Goal: Information Seeking & Learning: Find specific fact

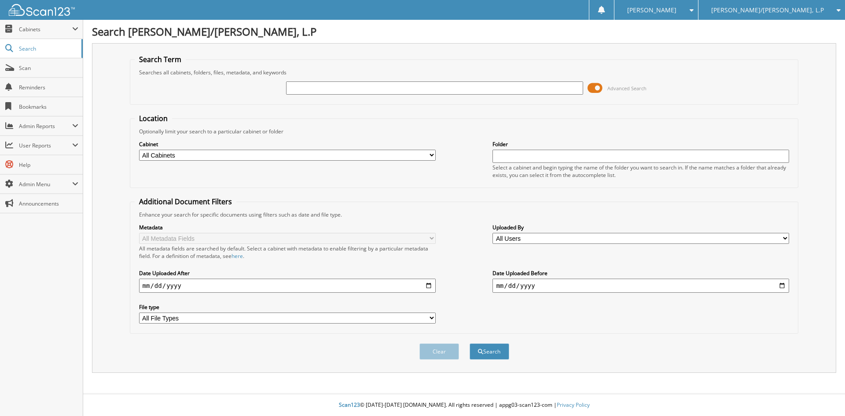
click at [360, 89] on input "text" at bounding box center [434, 87] width 297 height 13
type input "001977"
click at [470, 343] on button "Search" at bounding box center [490, 351] width 40 height 16
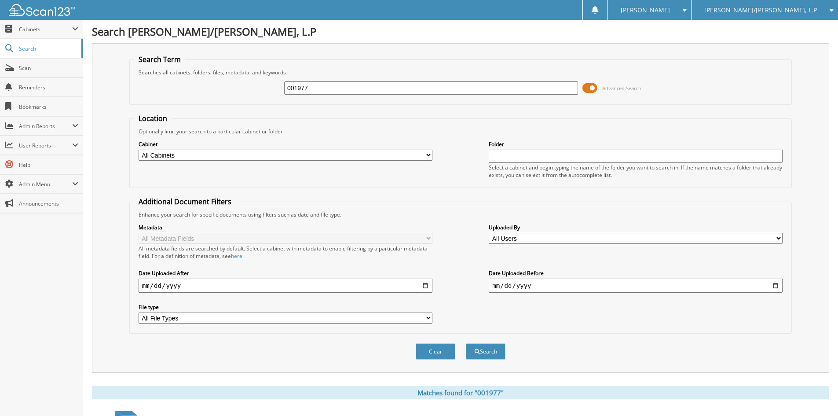
scroll to position [125, 0]
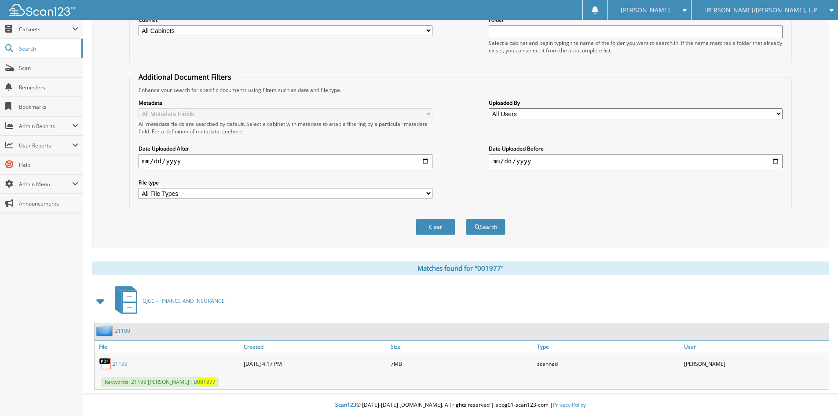
click at [110, 364] on img at bounding box center [105, 363] width 13 height 13
click at [122, 367] on link "21199" at bounding box center [119, 363] width 15 height 7
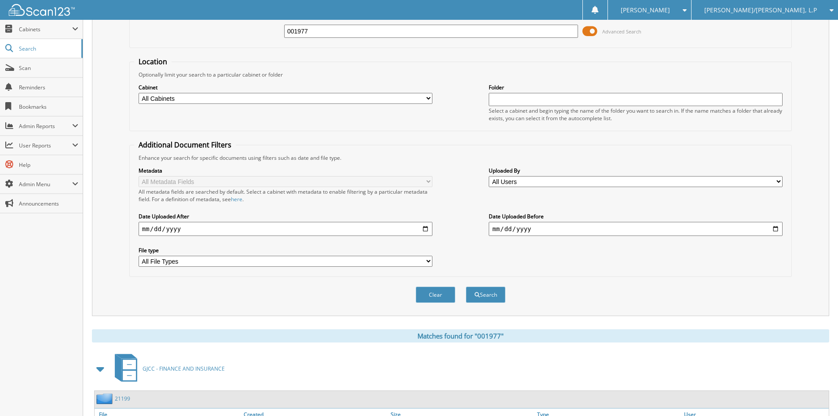
scroll to position [0, 0]
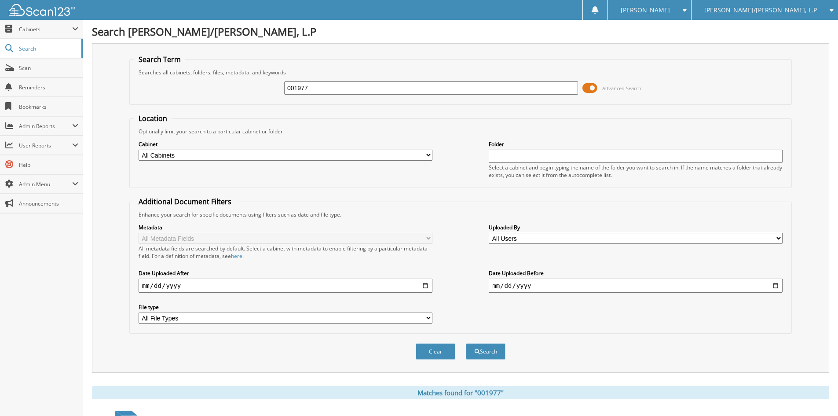
drag, startPoint x: 331, startPoint y: 87, endPoint x: 222, endPoint y: 95, distance: 109.0
click at [226, 96] on div "001977 Advanced Search" at bounding box center [460, 88] width 653 height 24
type input "107132"
click at [466, 343] on button "Search" at bounding box center [486, 351] width 40 height 16
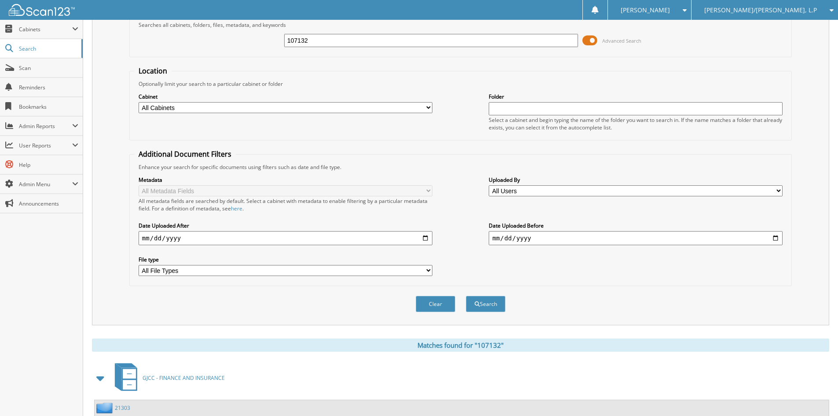
scroll to position [125, 0]
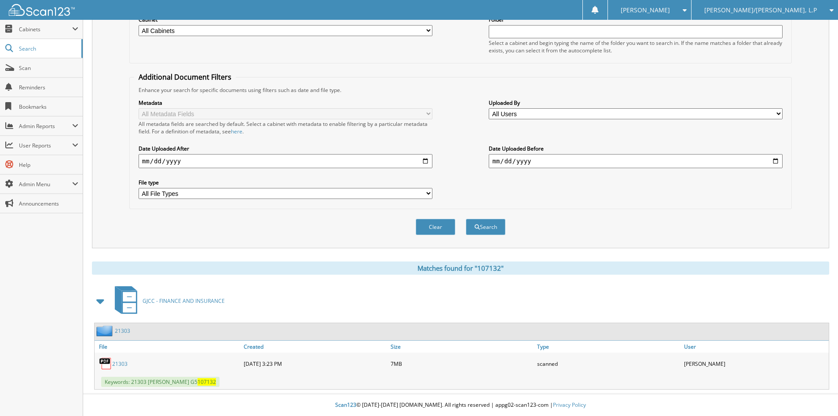
click at [114, 358] on div "21303" at bounding box center [168, 364] width 147 height 18
click at [120, 365] on link "21303" at bounding box center [119, 363] width 15 height 7
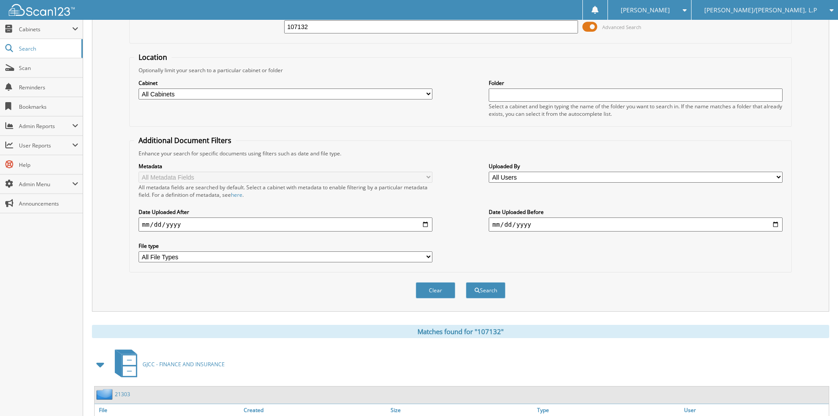
scroll to position [0, 0]
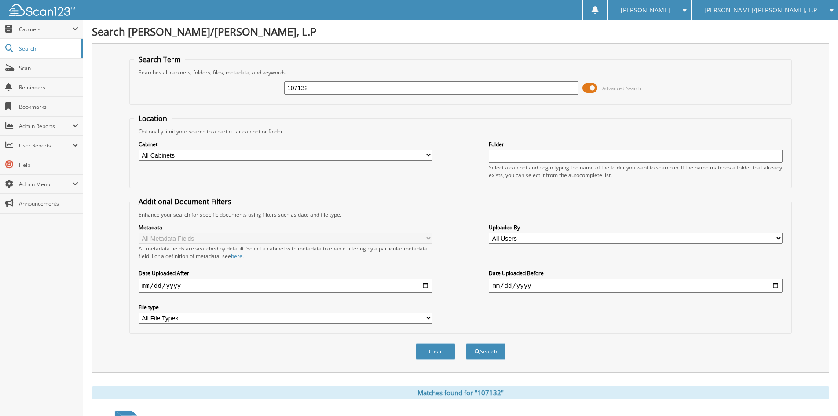
drag, startPoint x: 314, startPoint y: 91, endPoint x: 257, endPoint y: 96, distance: 57.0
click at [260, 96] on div "107132 Advanced Search" at bounding box center [460, 88] width 653 height 24
type input "211453"
click at [466, 343] on button "Search" at bounding box center [486, 351] width 40 height 16
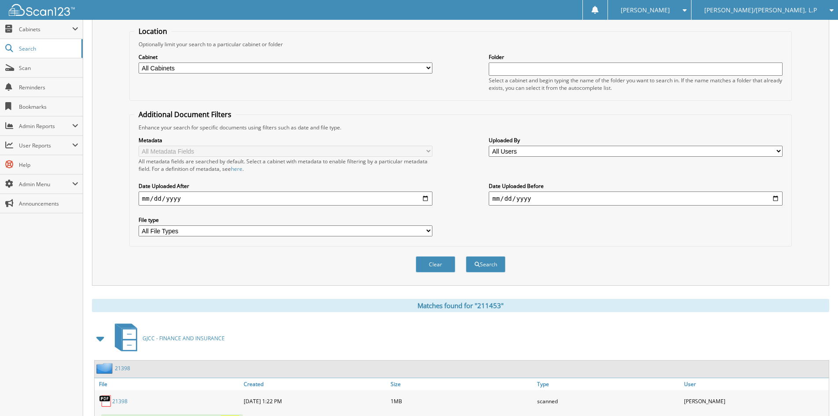
scroll to position [125, 0]
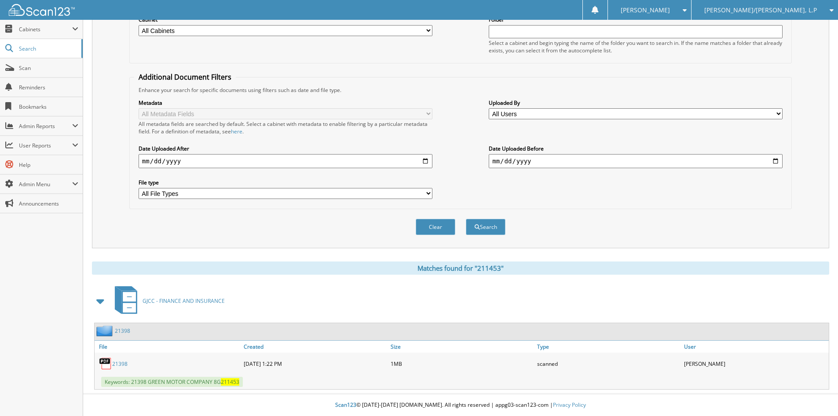
click at [118, 367] on link "21398" at bounding box center [119, 363] width 15 height 7
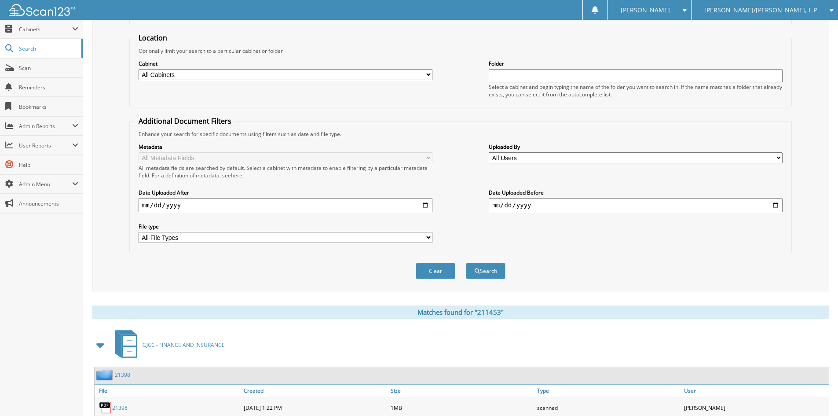
scroll to position [0, 0]
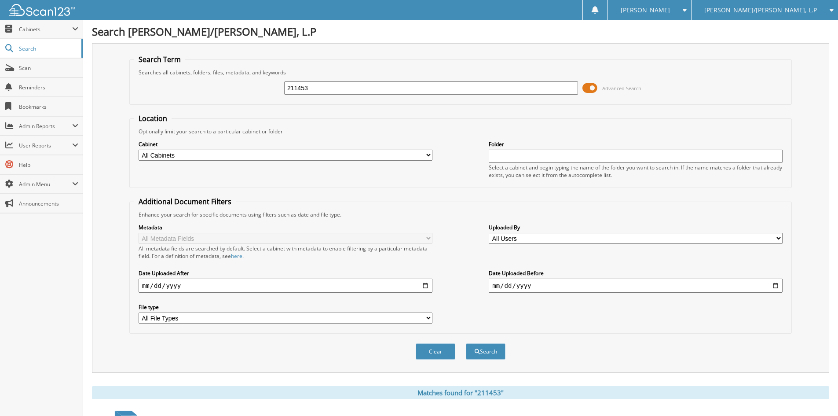
drag, startPoint x: 321, startPoint y: 86, endPoint x: 179, endPoint y: 86, distance: 142.2
click at [182, 88] on div "211453 Advanced Search" at bounding box center [460, 88] width 653 height 24
type input "613919"
click at [466, 343] on button "Search" at bounding box center [486, 351] width 40 height 16
